Goal: Book appointment/travel/reservation

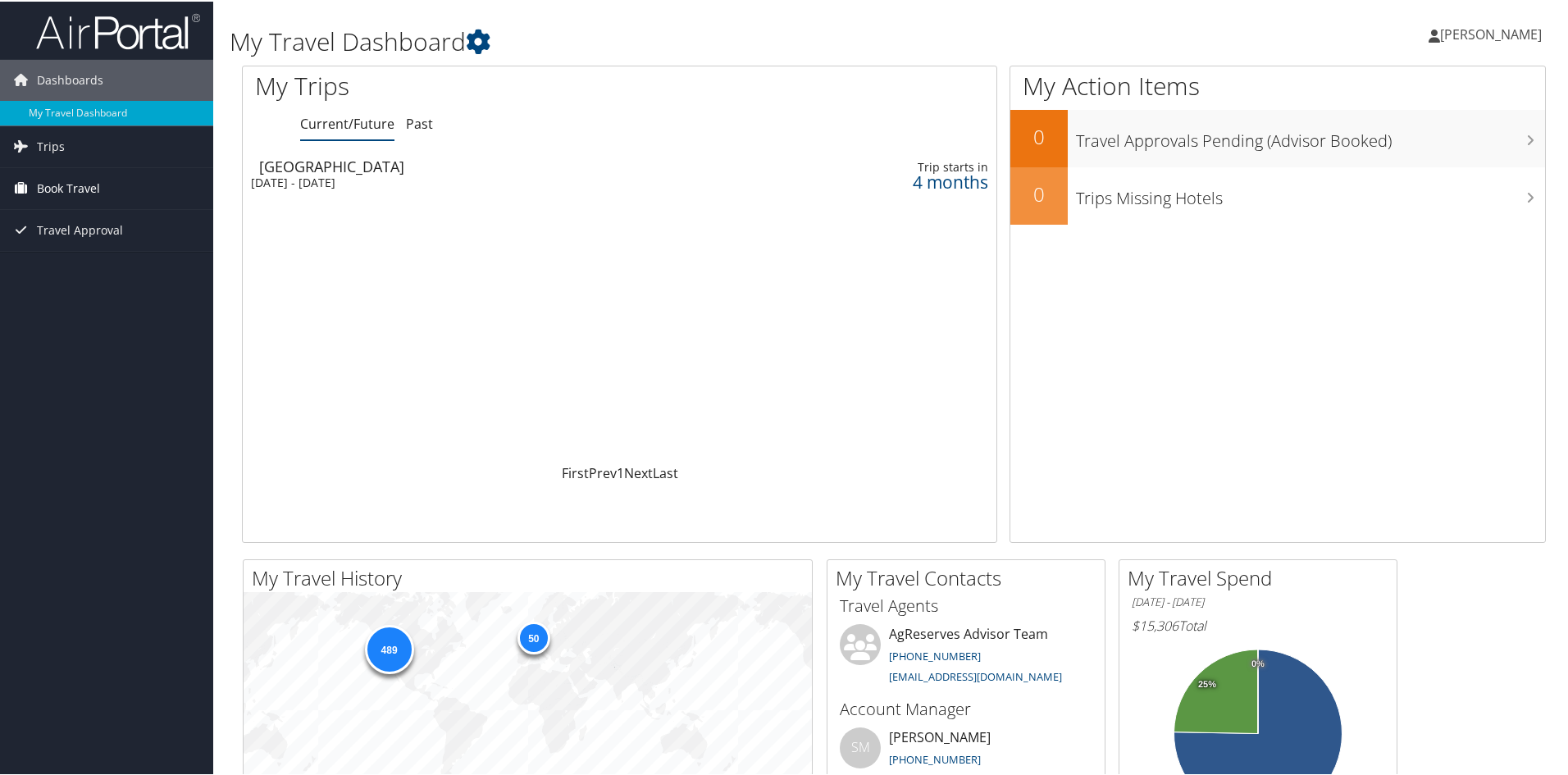
click at [68, 182] on span "Book Travel" at bounding box center [68, 187] width 63 height 41
click at [74, 266] on link "Book/Manage Online Trips" at bounding box center [106, 269] width 213 height 25
